Goal: Use online tool/utility: Utilize a website feature to perform a specific function

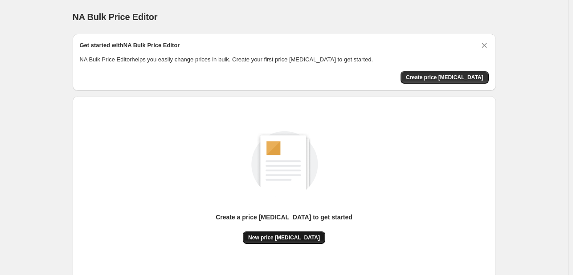
click at [274, 240] on span "New price [MEDICAL_DATA]" at bounding box center [284, 237] width 72 height 7
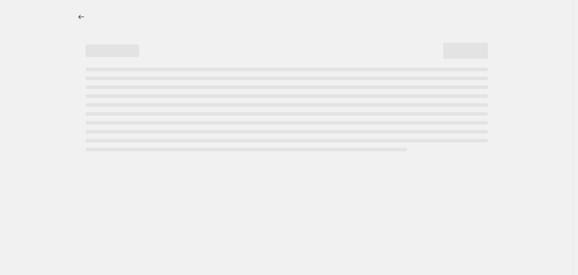
select select "percentage"
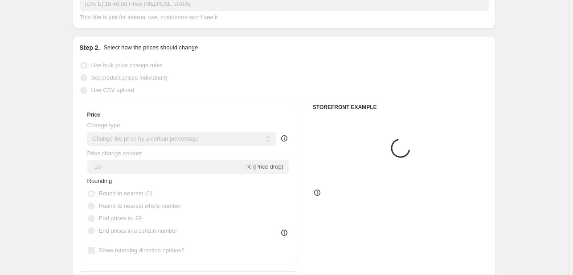
scroll to position [89, 0]
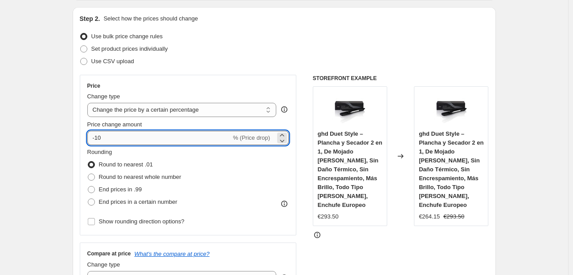
click at [149, 140] on input "-10" at bounding box center [159, 138] width 144 height 14
type input "-1"
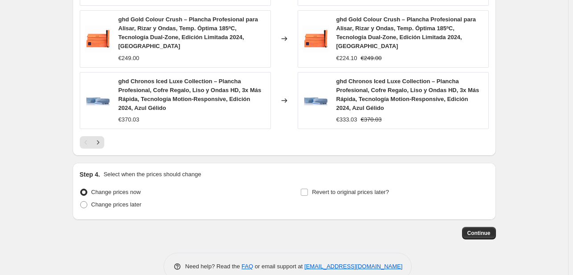
scroll to position [683, 0]
type input "-25"
click at [474, 229] on span "Continue" at bounding box center [478, 232] width 23 height 7
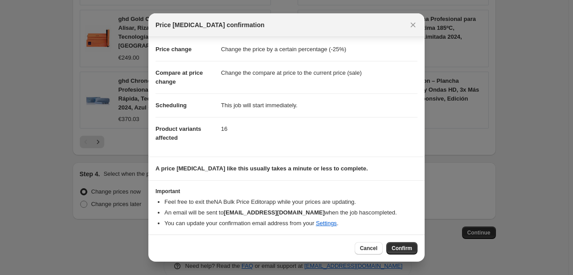
scroll to position [17, 0]
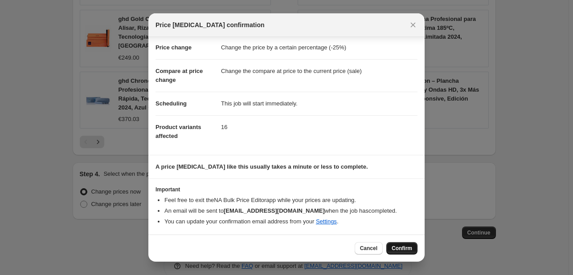
click at [401, 250] on span "Confirm" at bounding box center [402, 248] width 20 height 7
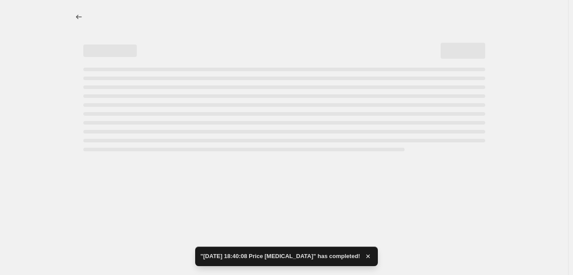
select select "percentage"
